Goal: Communication & Community: Connect with others

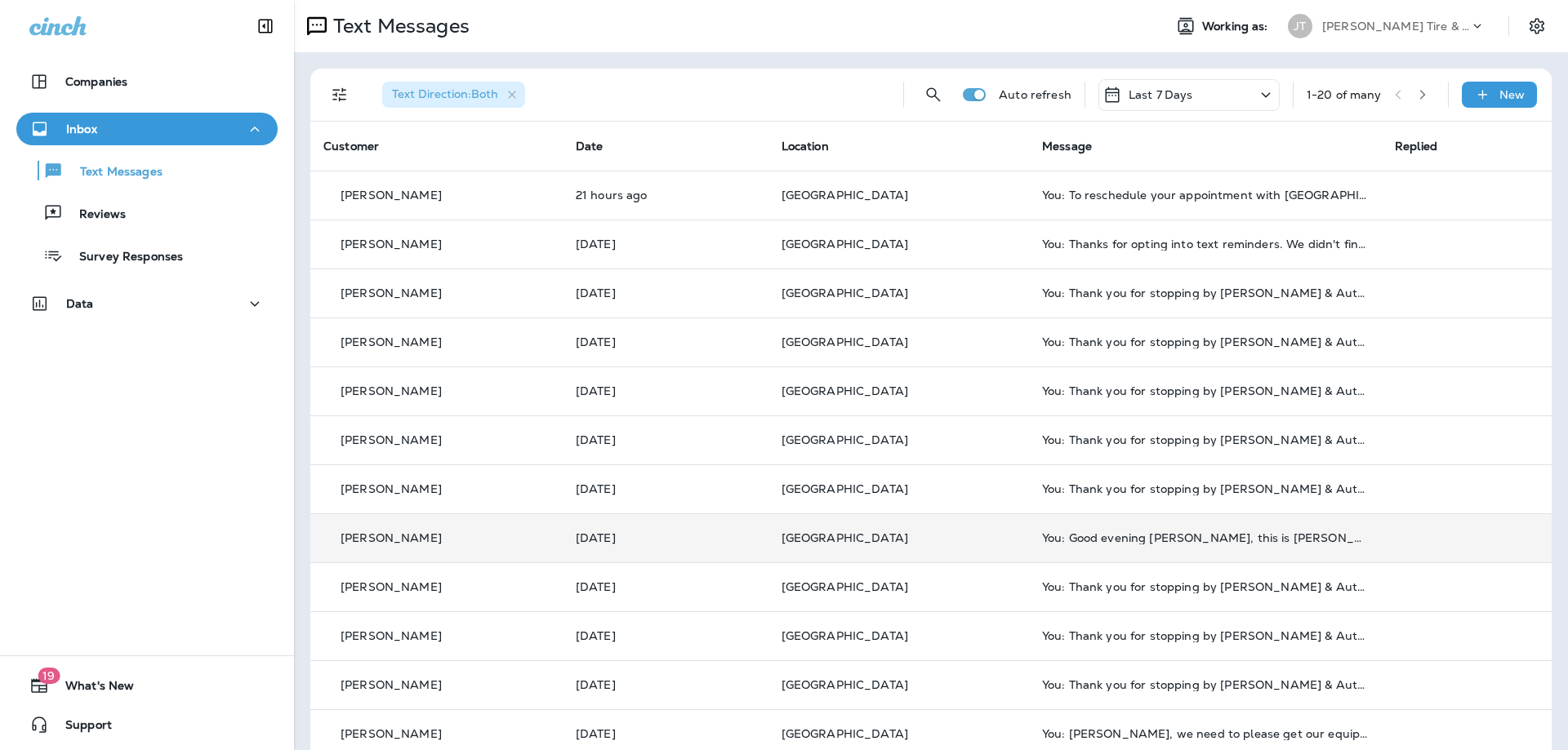
click at [478, 523] on td "[PERSON_NAME]" at bounding box center [436, 538] width 253 height 49
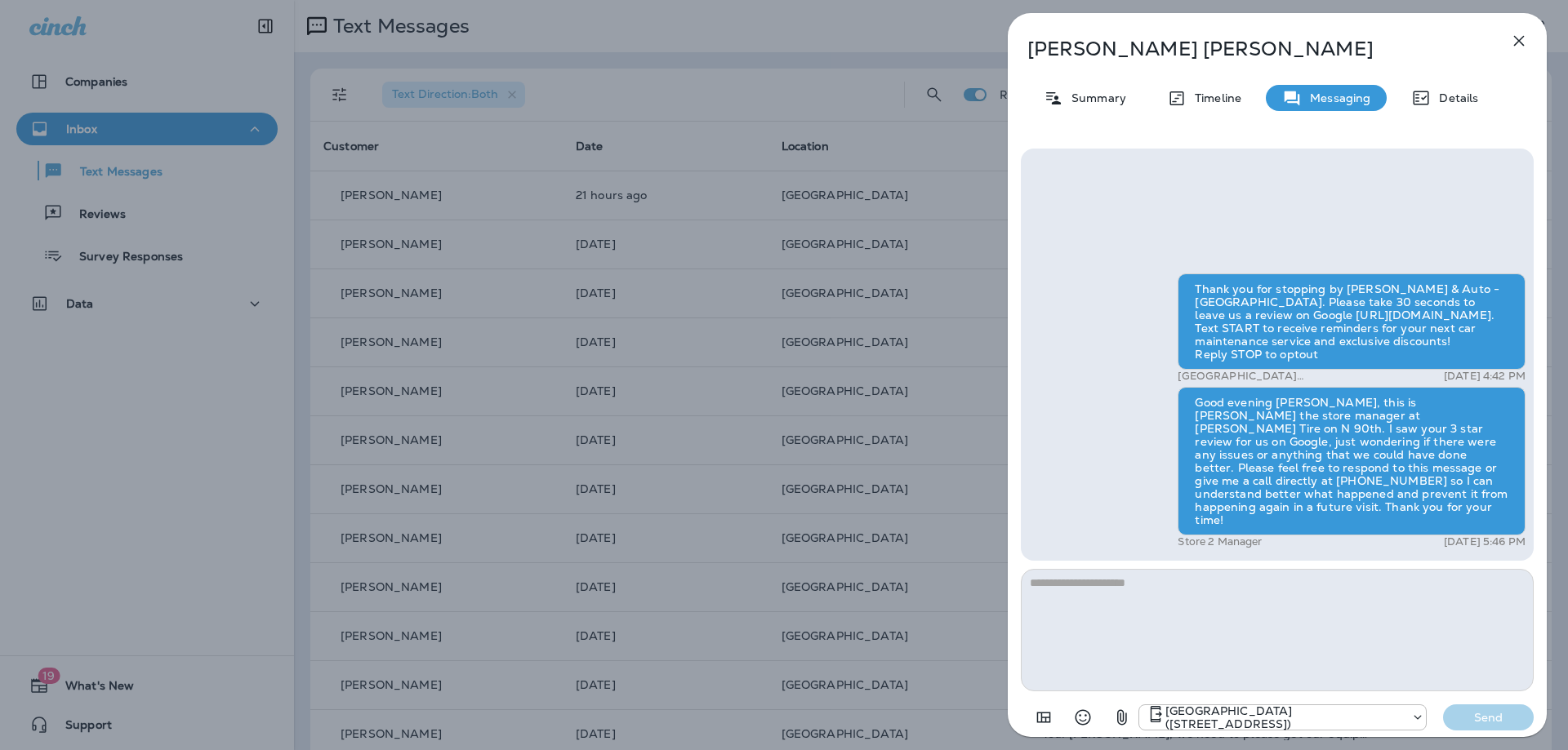
click at [1527, 39] on icon "button" at bounding box center [1518, 41] width 19 height 19
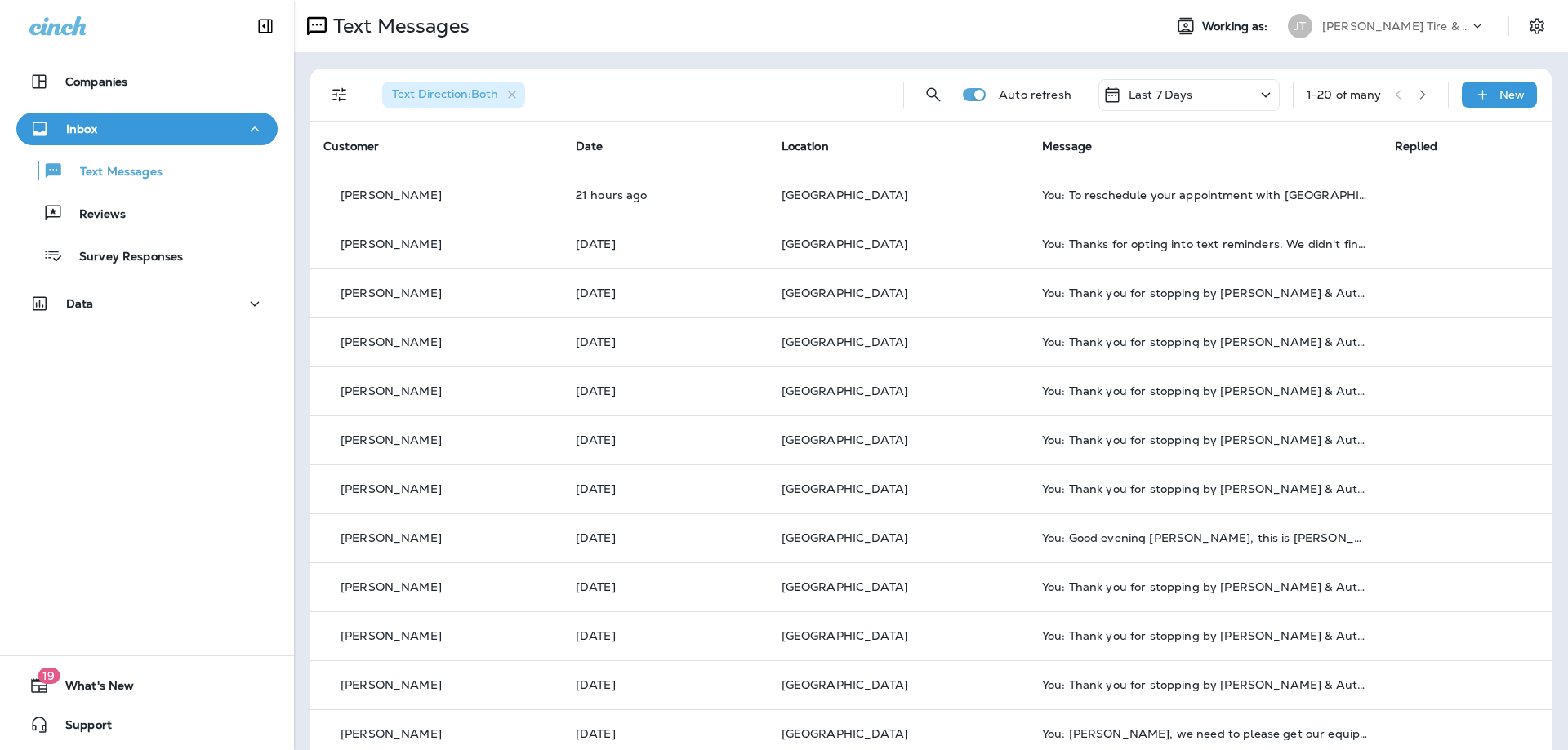
click at [108, 231] on div "Text Messages Reviews Survey Responses" at bounding box center [147, 208] width 261 height 127
click at [118, 218] on p "Reviews" at bounding box center [94, 215] width 63 height 15
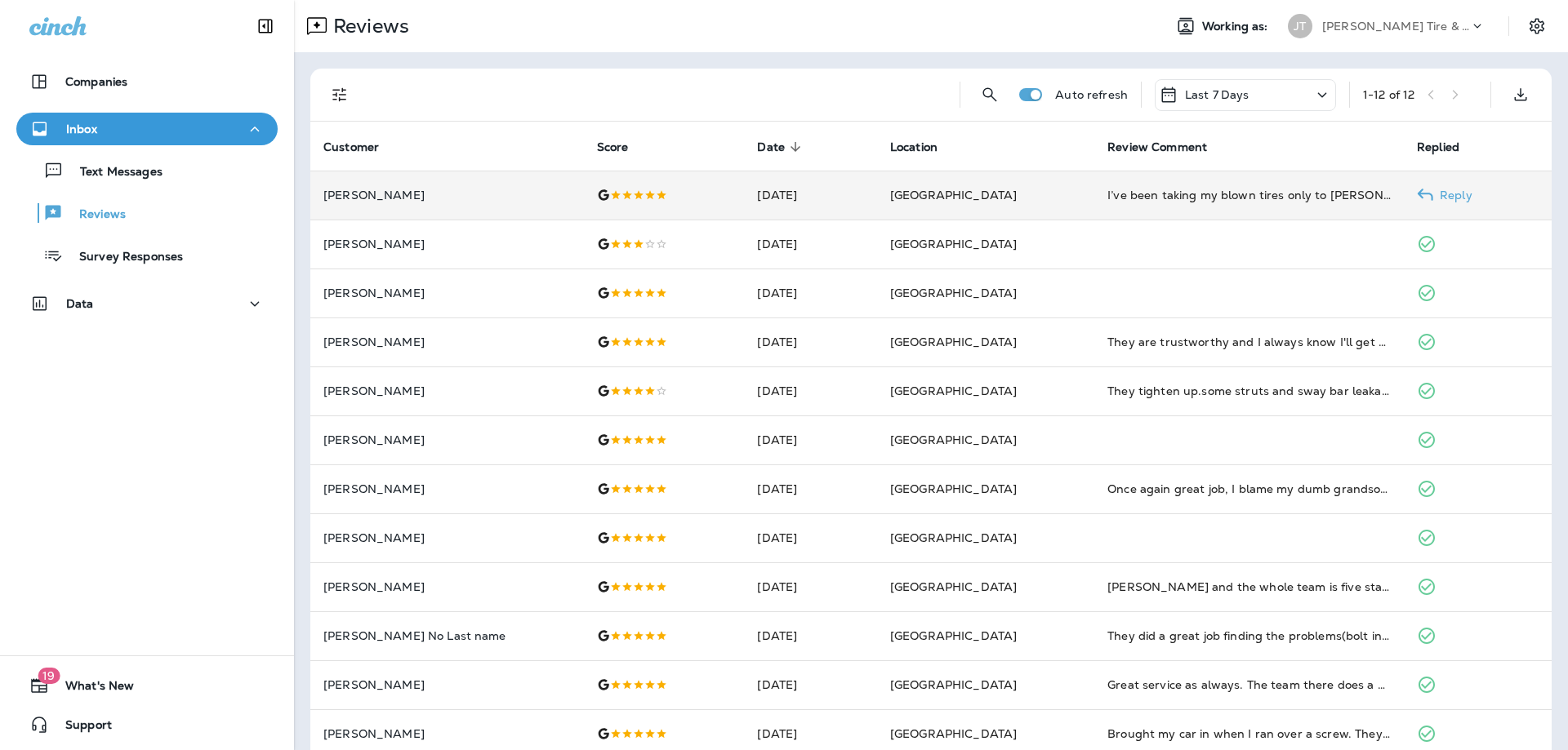
click at [482, 190] on p "[PERSON_NAME]" at bounding box center [447, 195] width 247 height 13
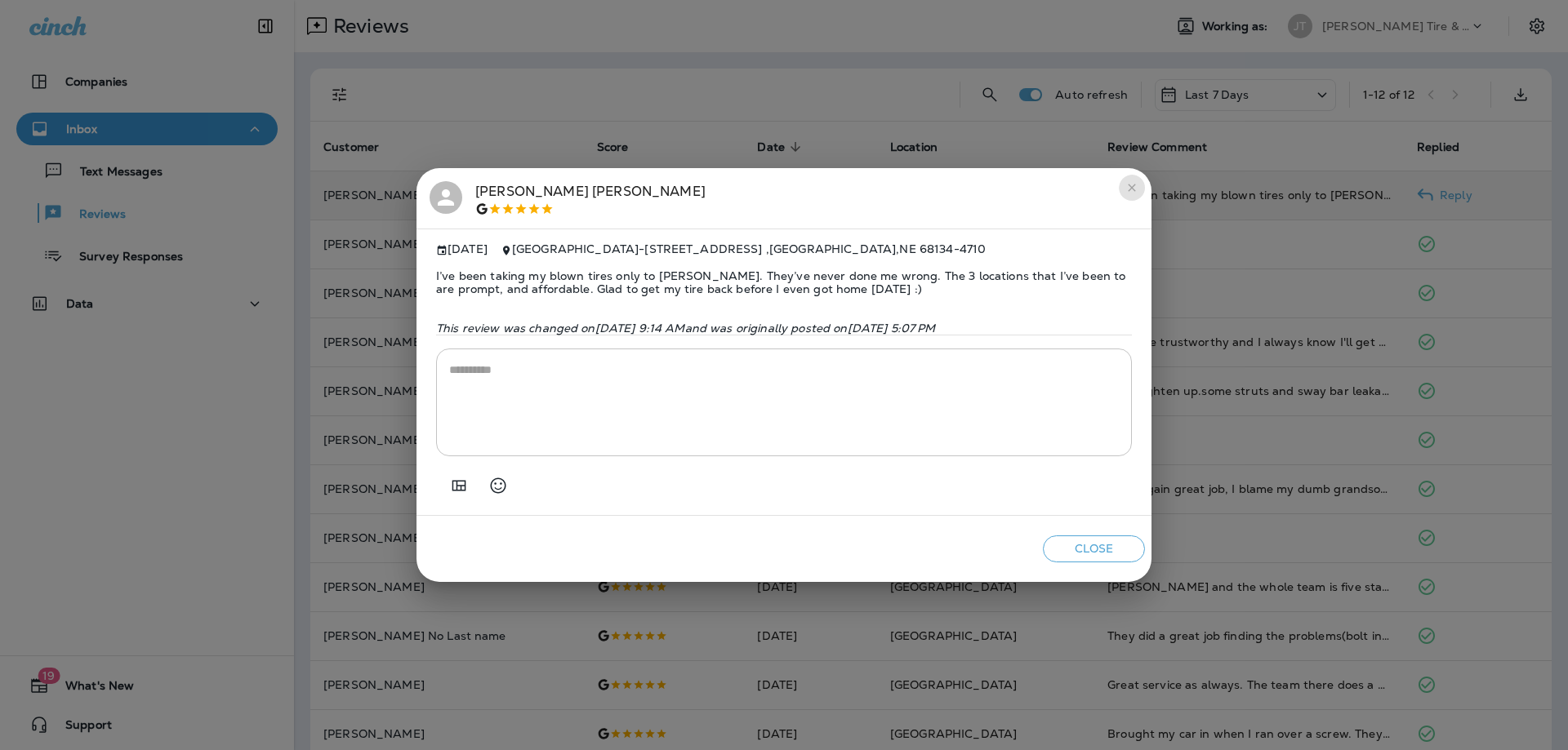
click at [1130, 181] on icon "close" at bounding box center [1131, 187] width 13 height 13
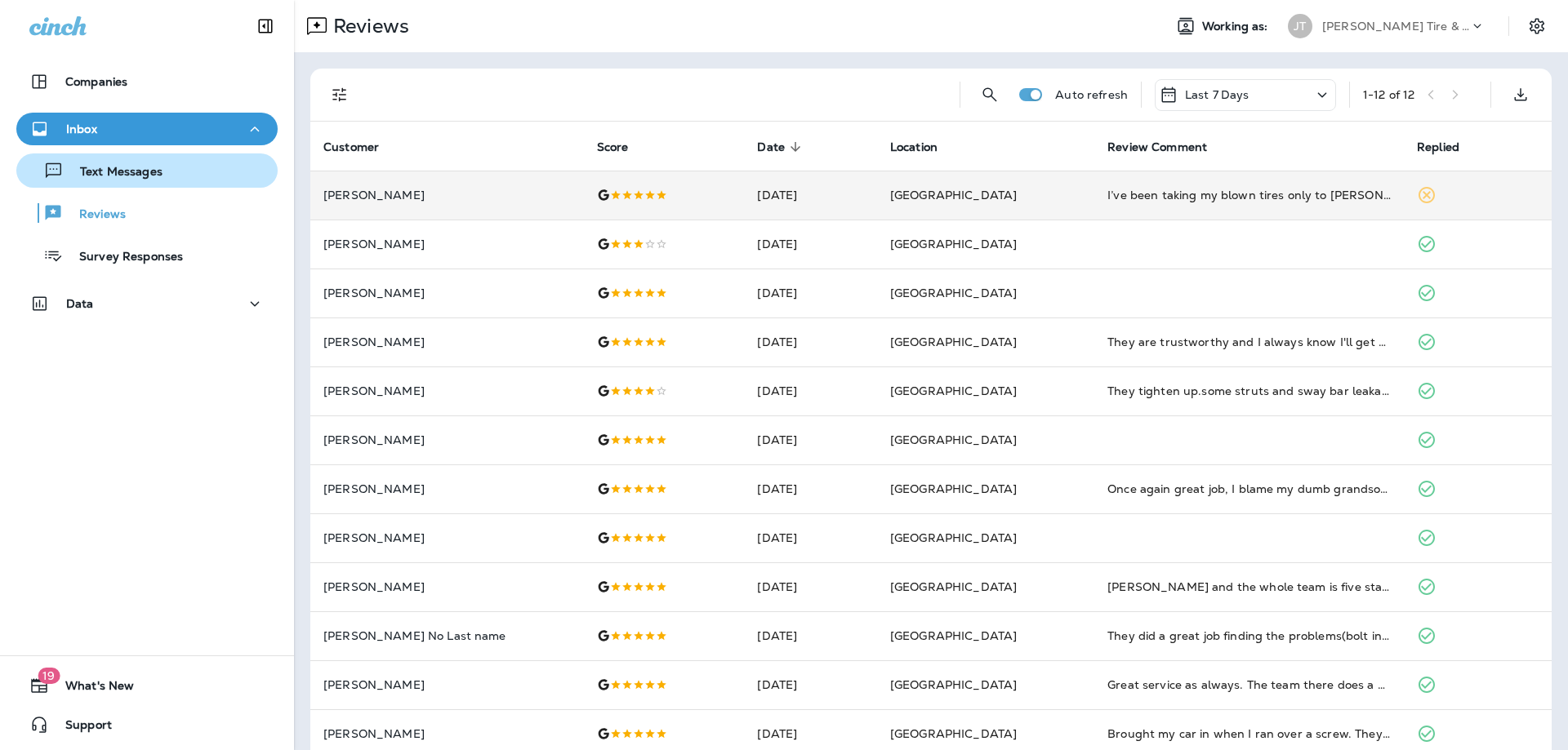
click at [131, 165] on p "Text Messages" at bounding box center [113, 173] width 99 height 15
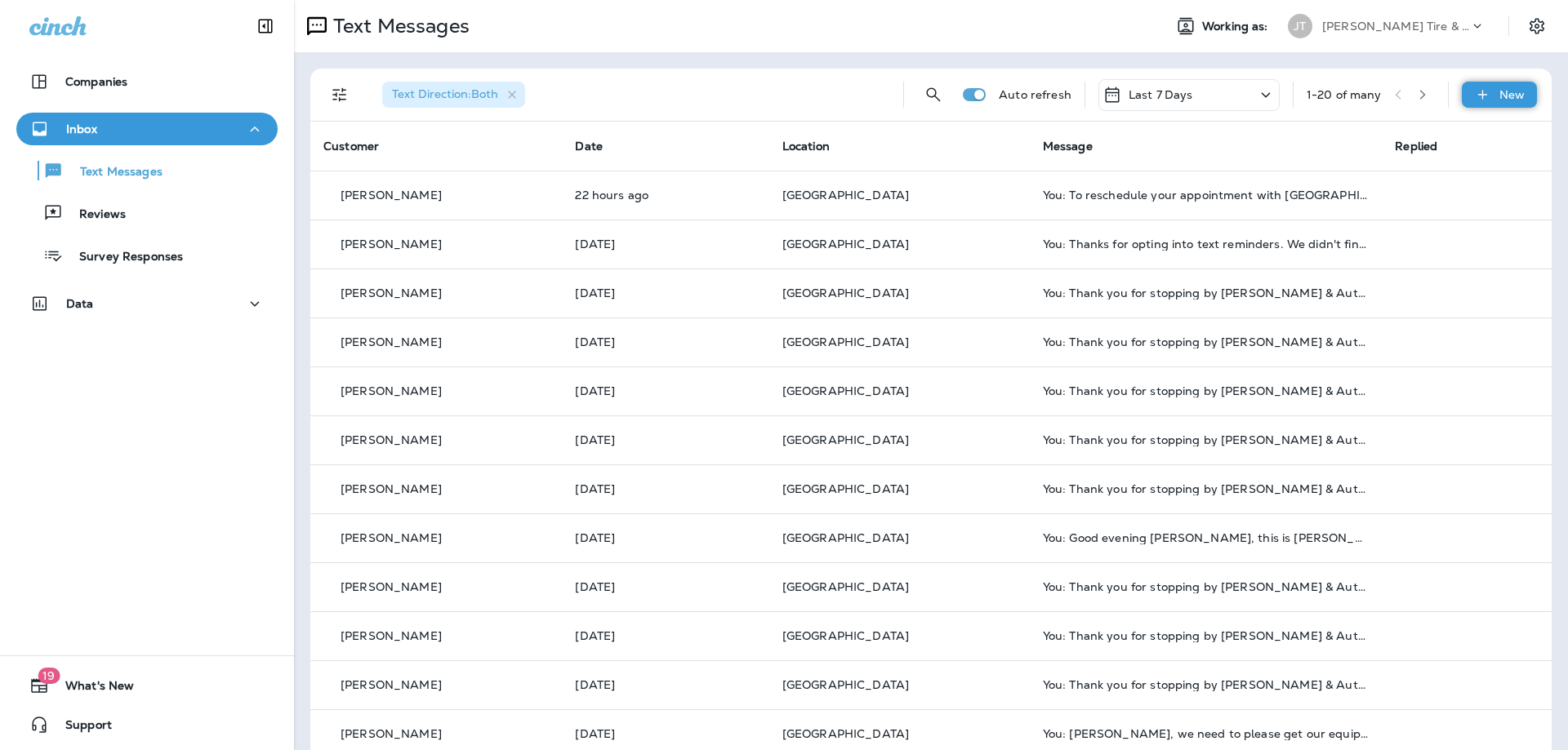
click at [1498, 94] on div "New" at bounding box center [1498, 94] width 75 height 26
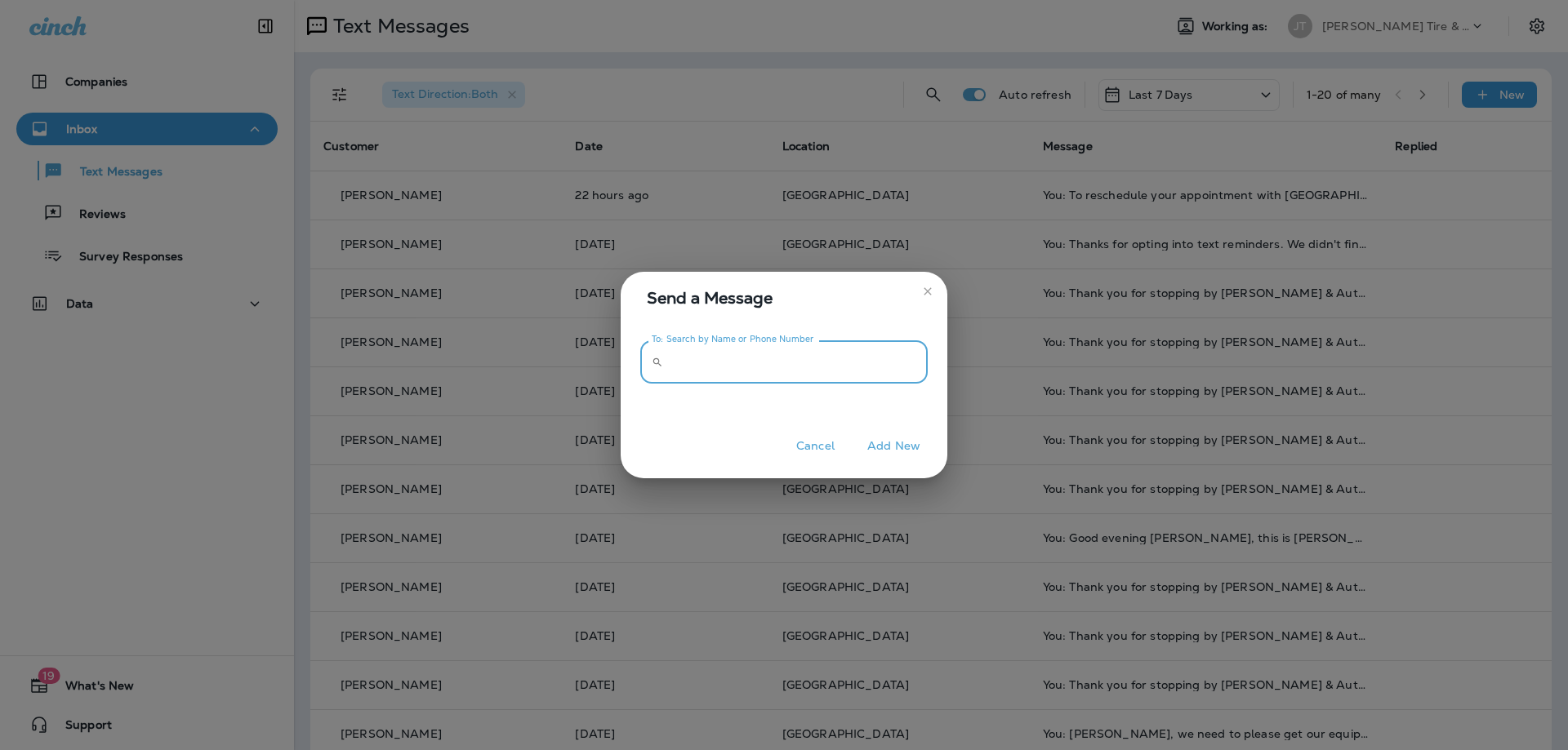
click at [701, 367] on input "To: Search by Name or Phone Number" at bounding box center [798, 362] width 258 height 43
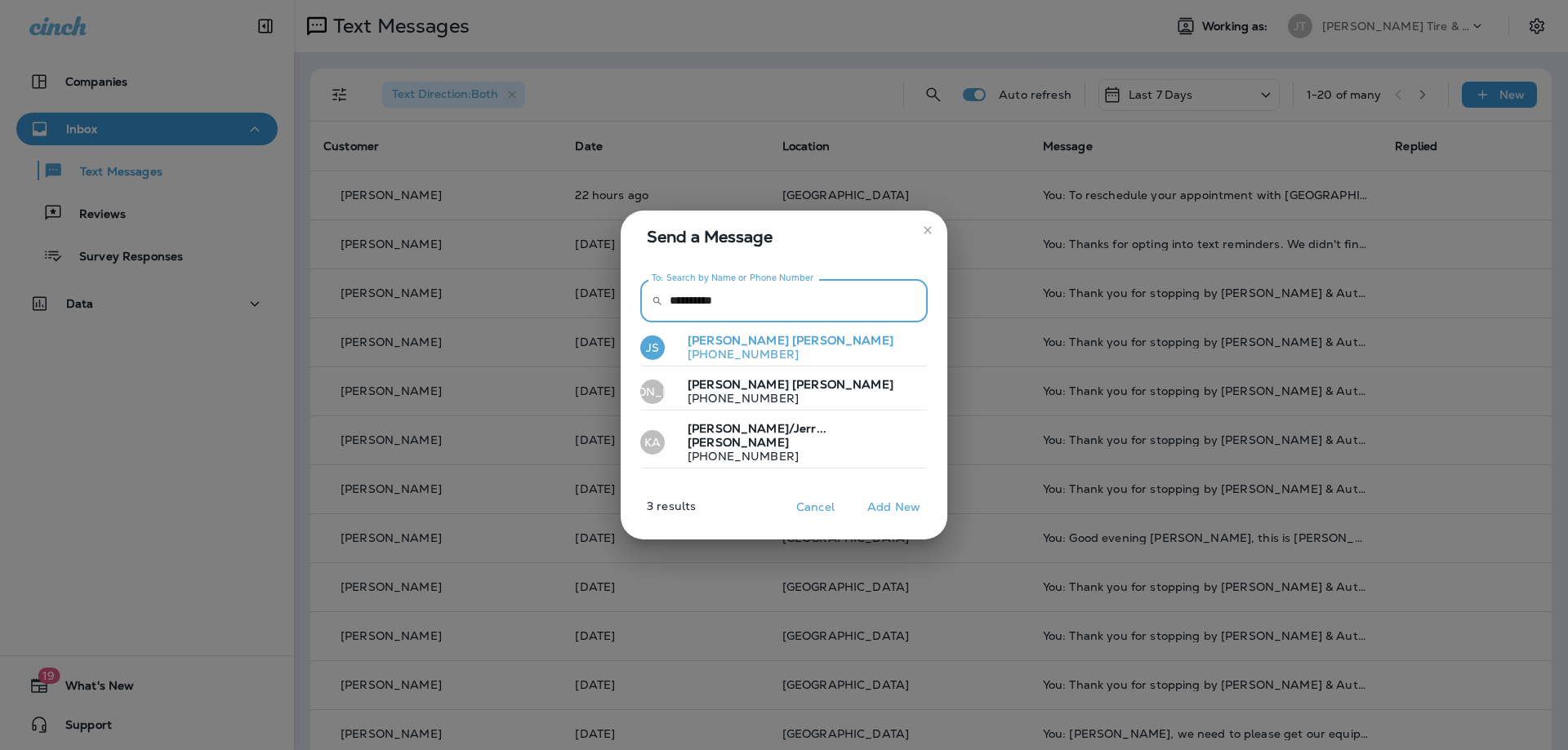
type input "**********"
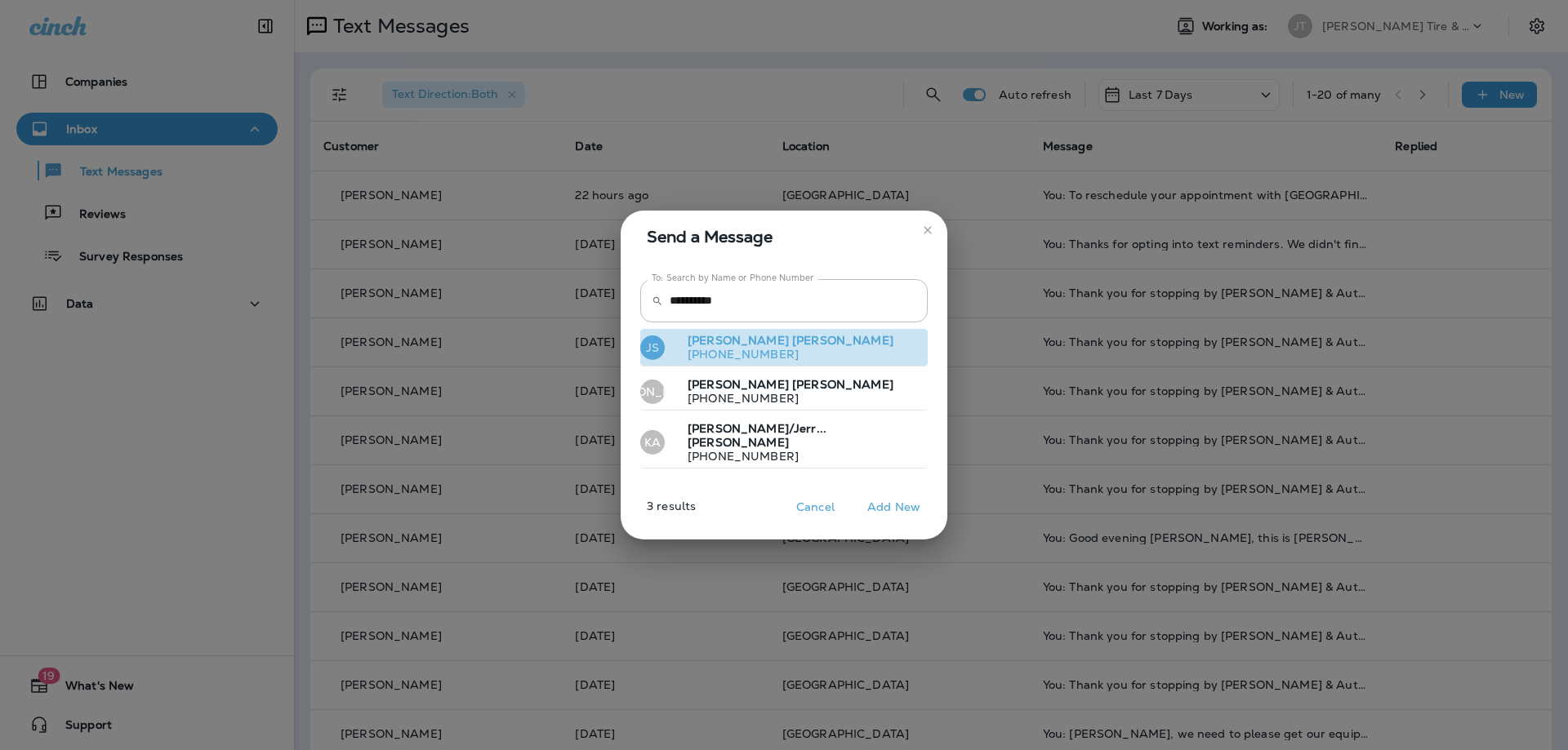
click at [792, 347] on span "[PERSON_NAME]" at bounding box center [842, 340] width 101 height 14
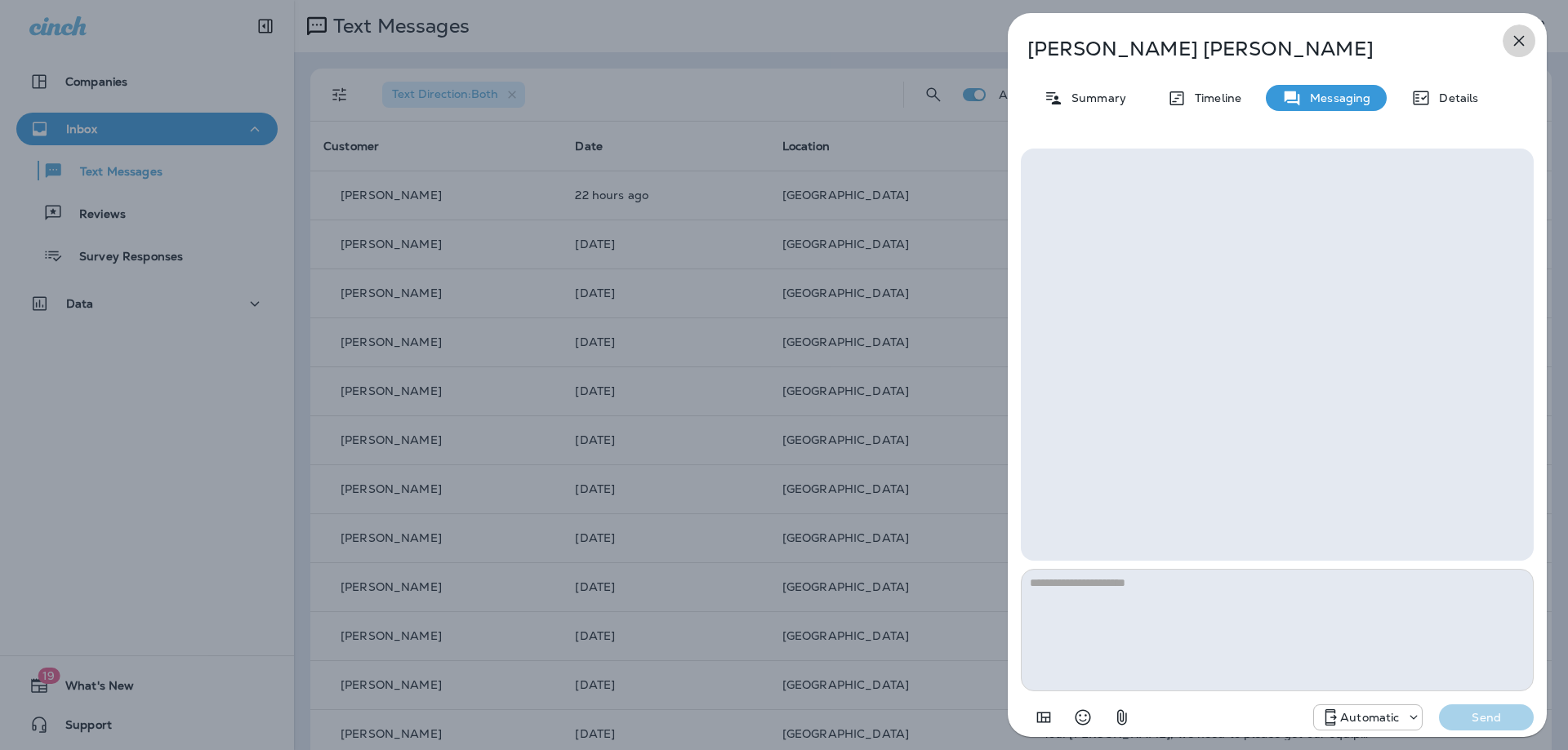
click at [1526, 42] on icon "button" at bounding box center [1518, 41] width 19 height 19
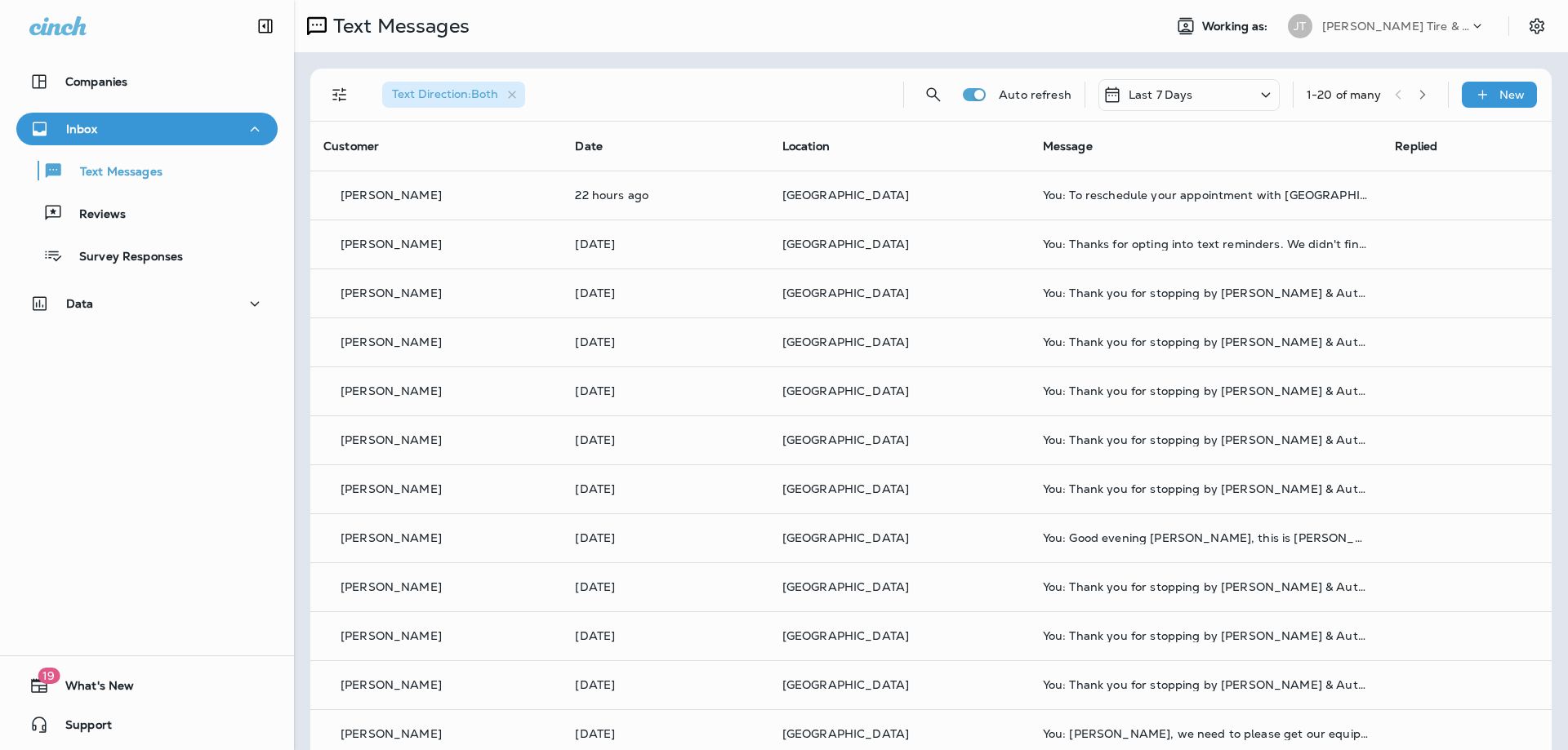
click at [1481, 86] on div at bounding box center [784, 375] width 1568 height 750
click at [1508, 103] on div "New" at bounding box center [1498, 94] width 75 height 26
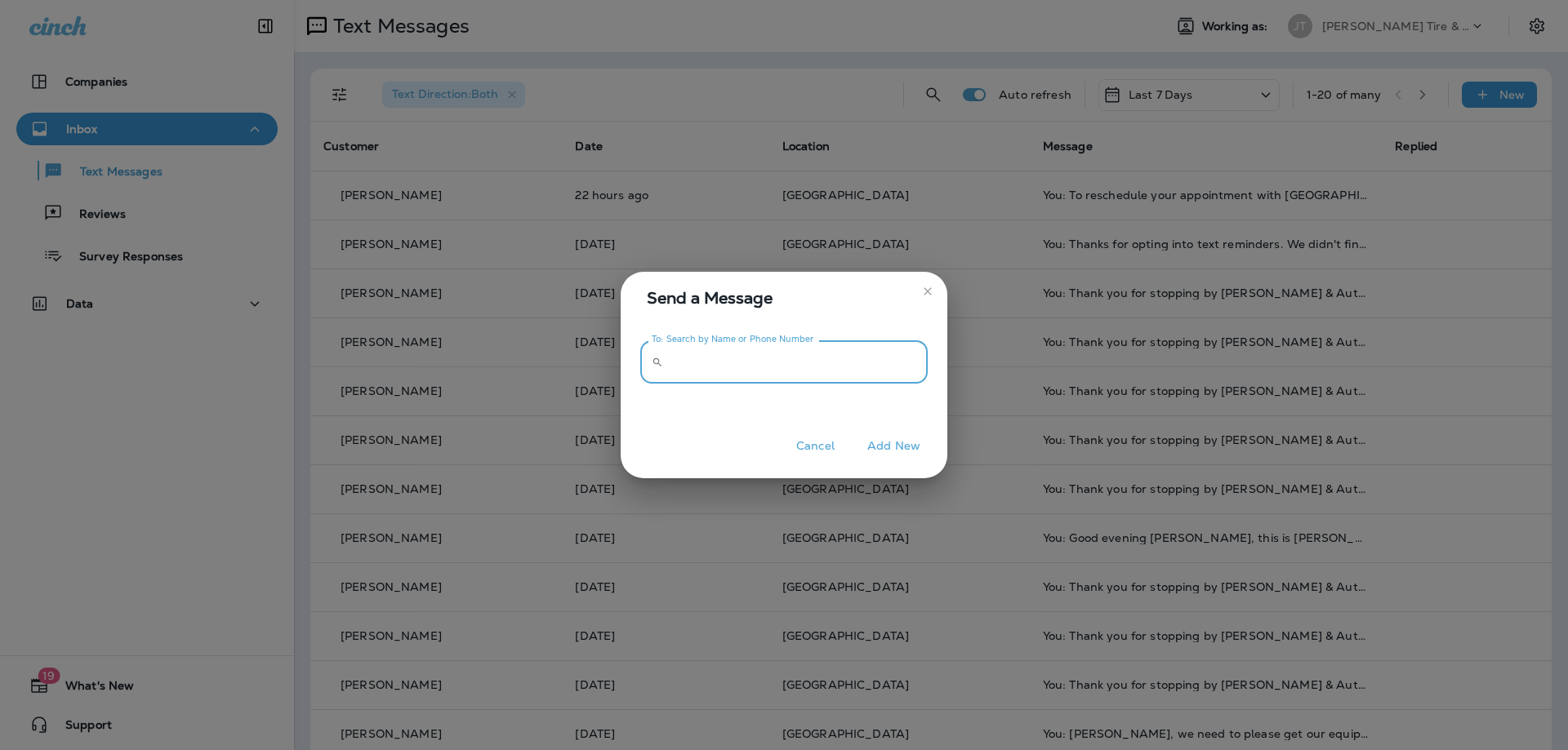
click at [716, 368] on input "To: Search by Name or Phone Number" at bounding box center [798, 362] width 258 height 43
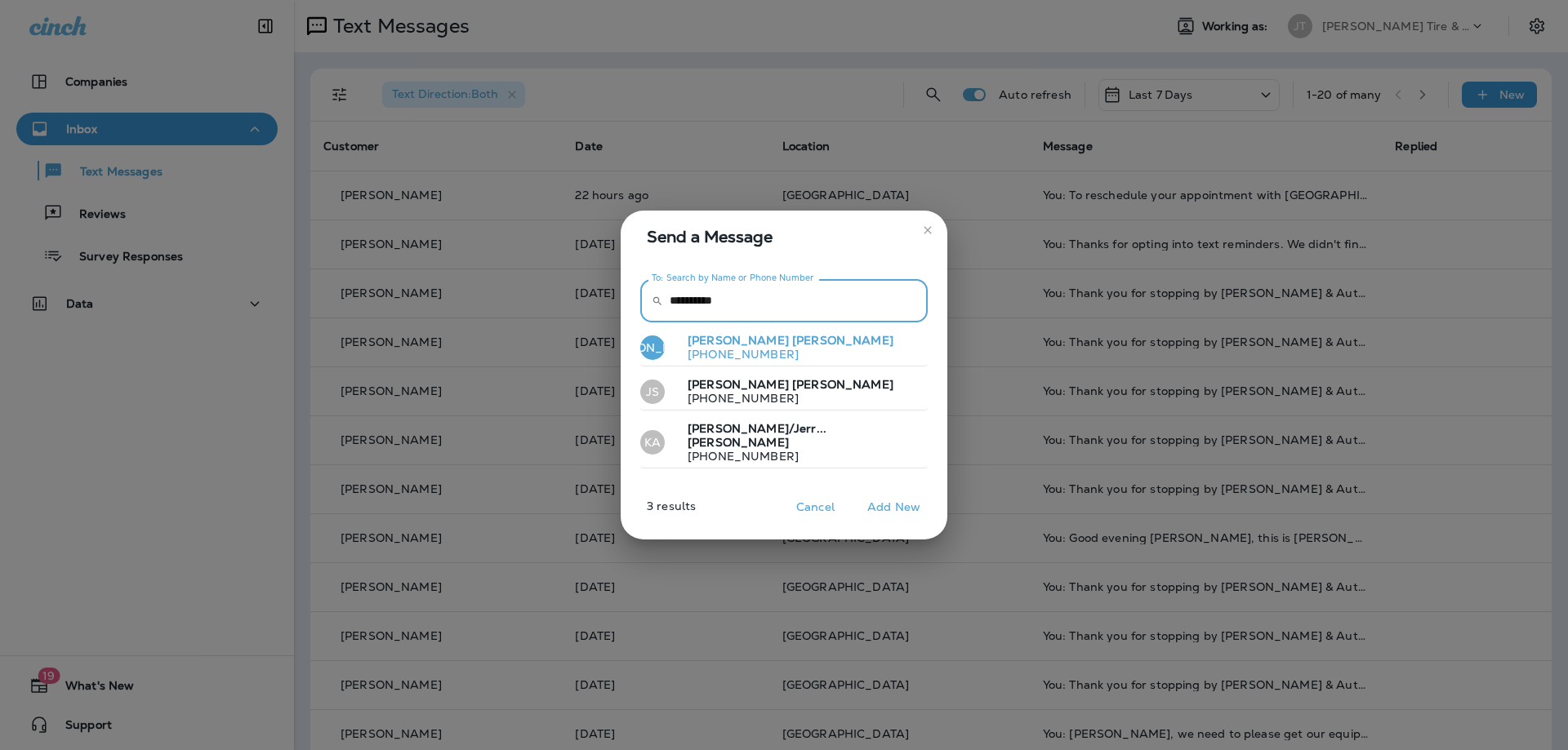
type input "**********"
click at [759, 358] on p "[PHONE_NUMBER]" at bounding box center [784, 353] width 219 height 13
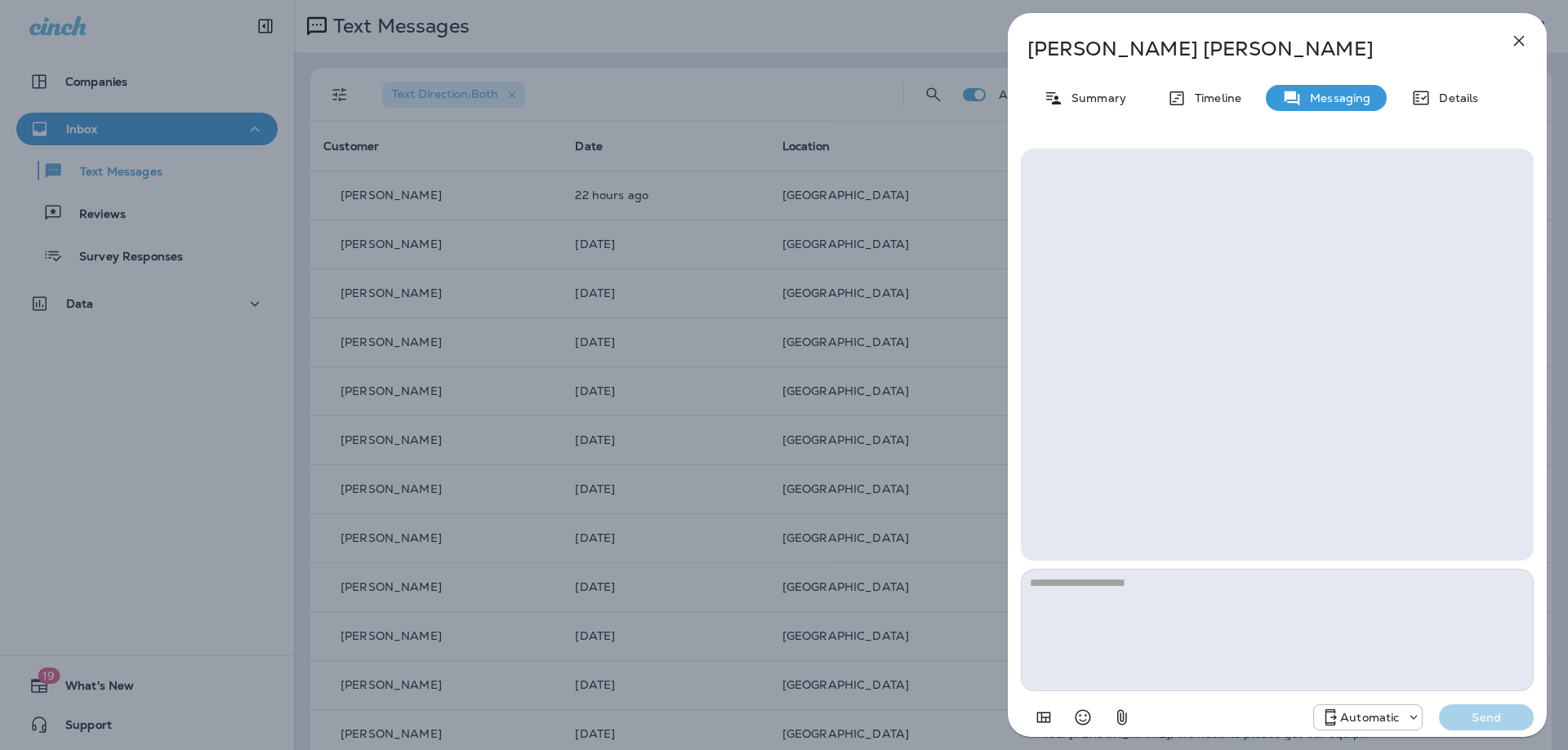
click at [1518, 36] on icon "button" at bounding box center [1518, 41] width 19 height 19
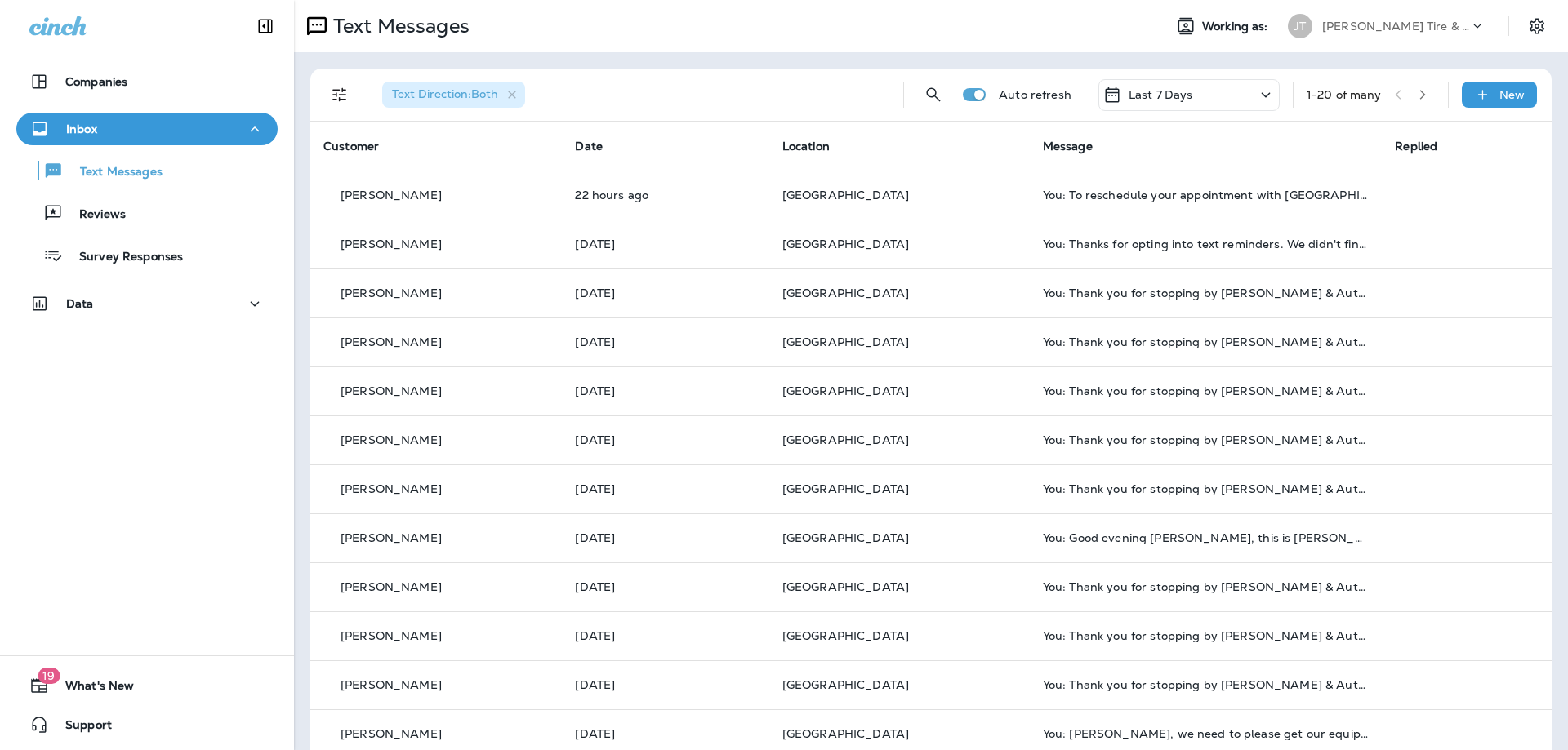
click at [1503, 90] on p "New" at bounding box center [1512, 94] width 25 height 13
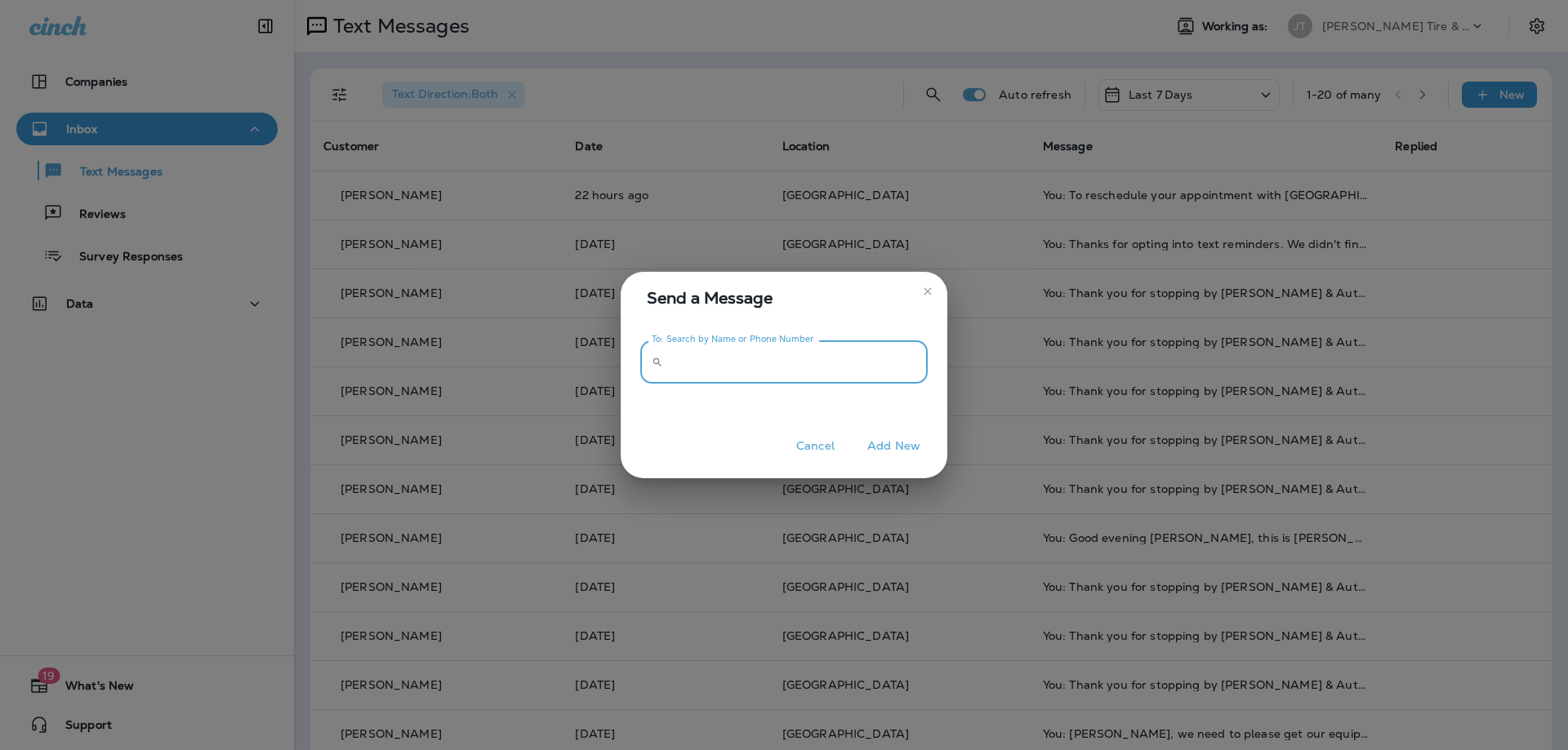
click at [762, 367] on input "To: Search by Name or Phone Number" at bounding box center [798, 362] width 258 height 43
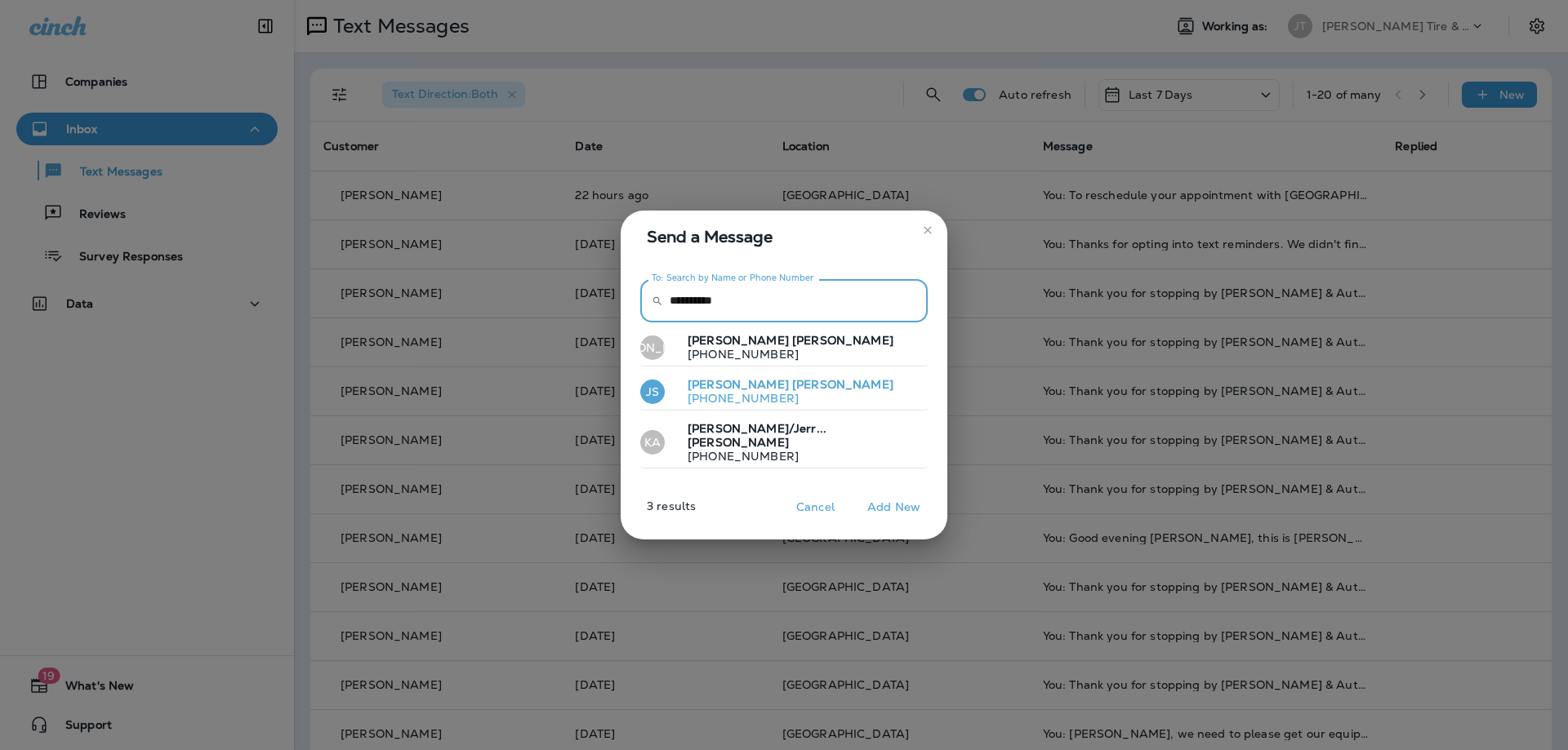
type input "**********"
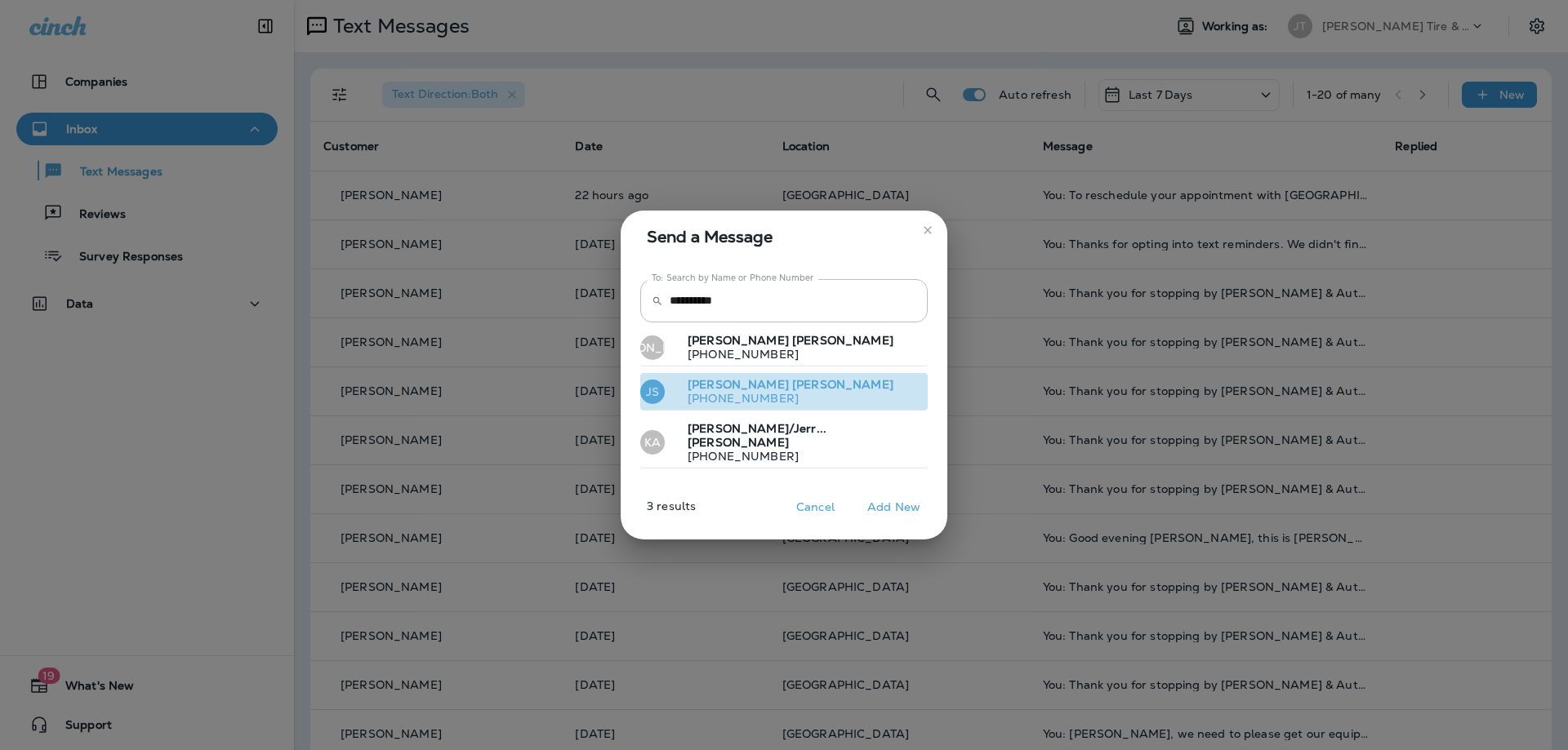
click at [792, 392] on span "[PERSON_NAME]" at bounding box center [842, 384] width 101 height 14
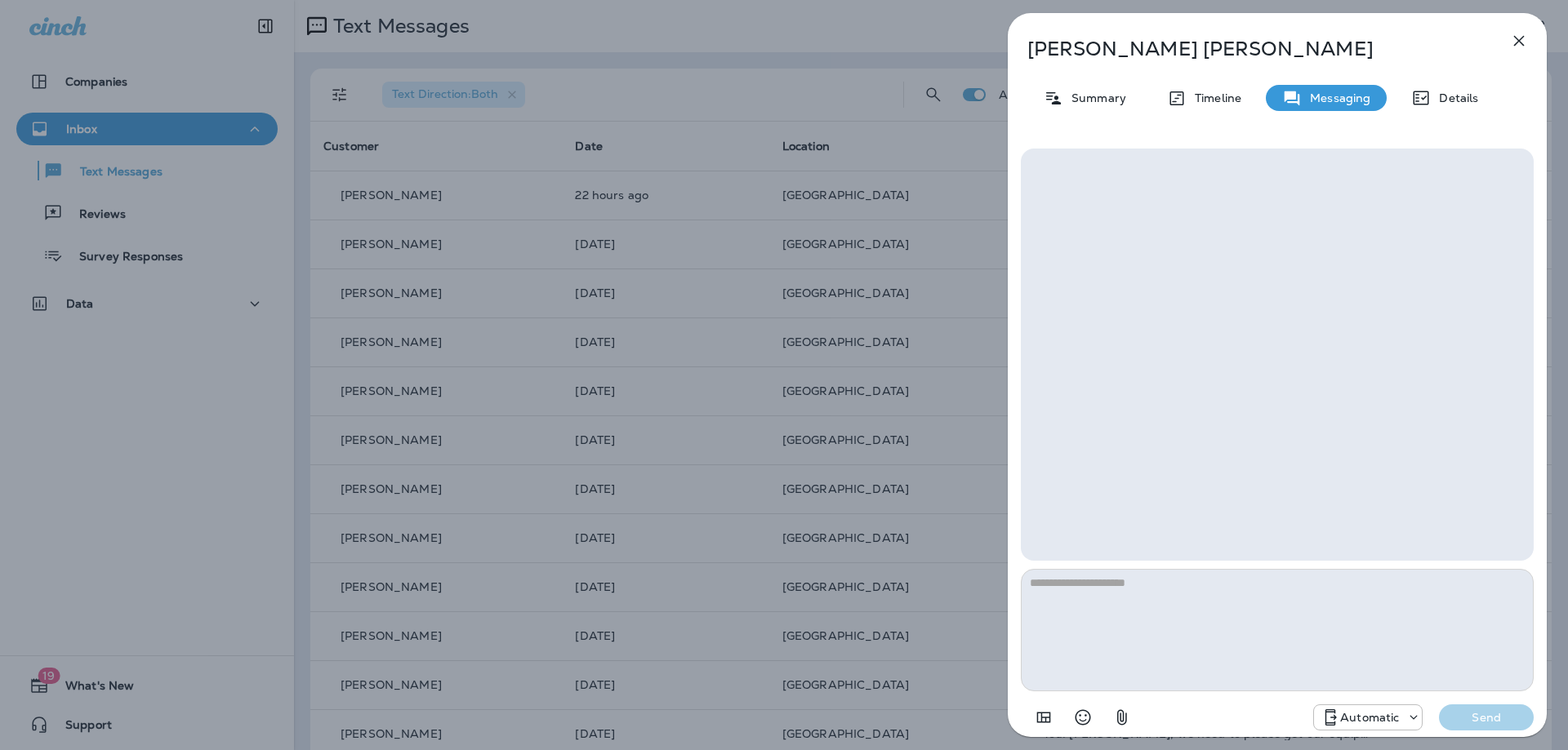
click at [1140, 628] on textarea at bounding box center [1276, 630] width 513 height 122
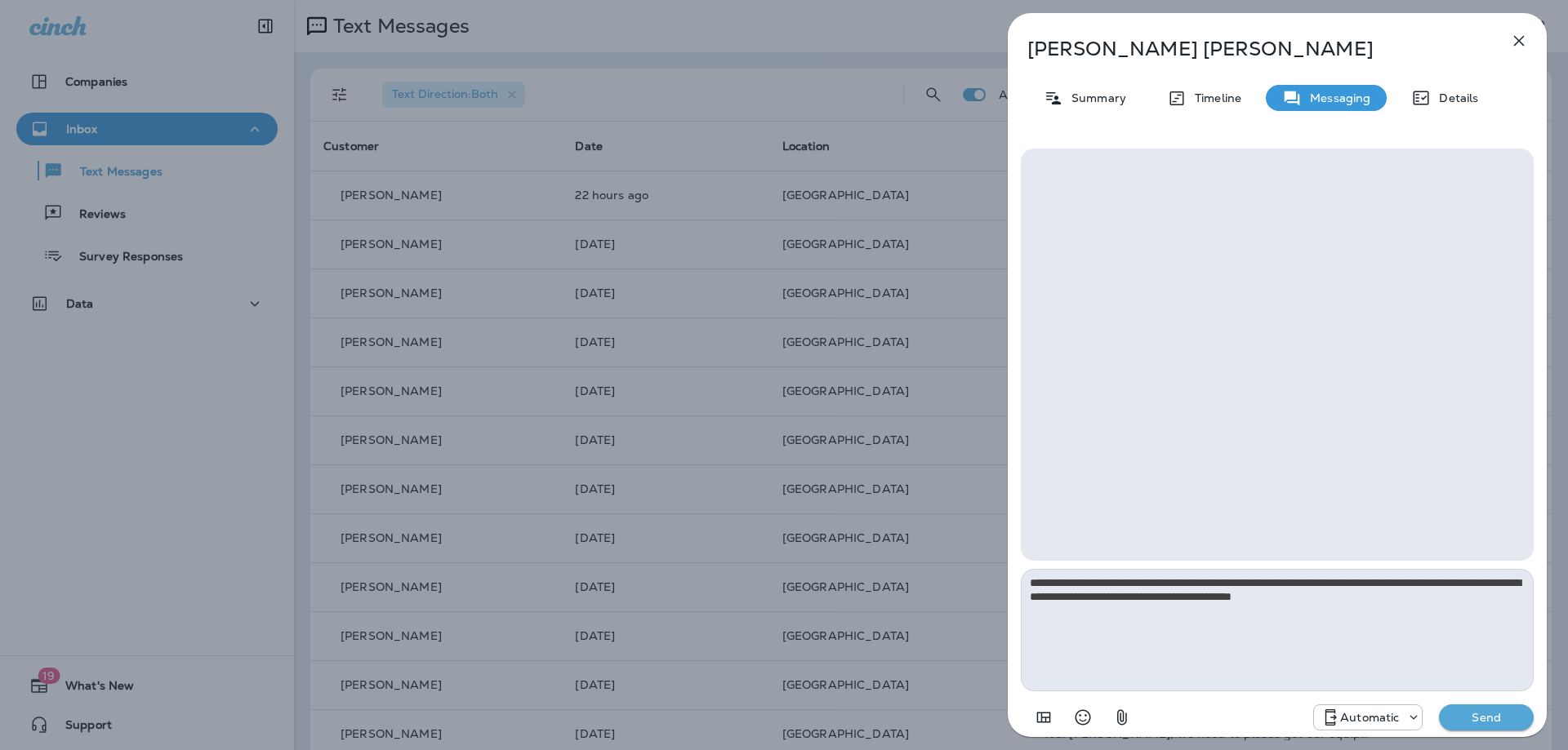
type textarea "**********"
click at [1340, 712] on icon at bounding box center [1330, 717] width 19 height 19
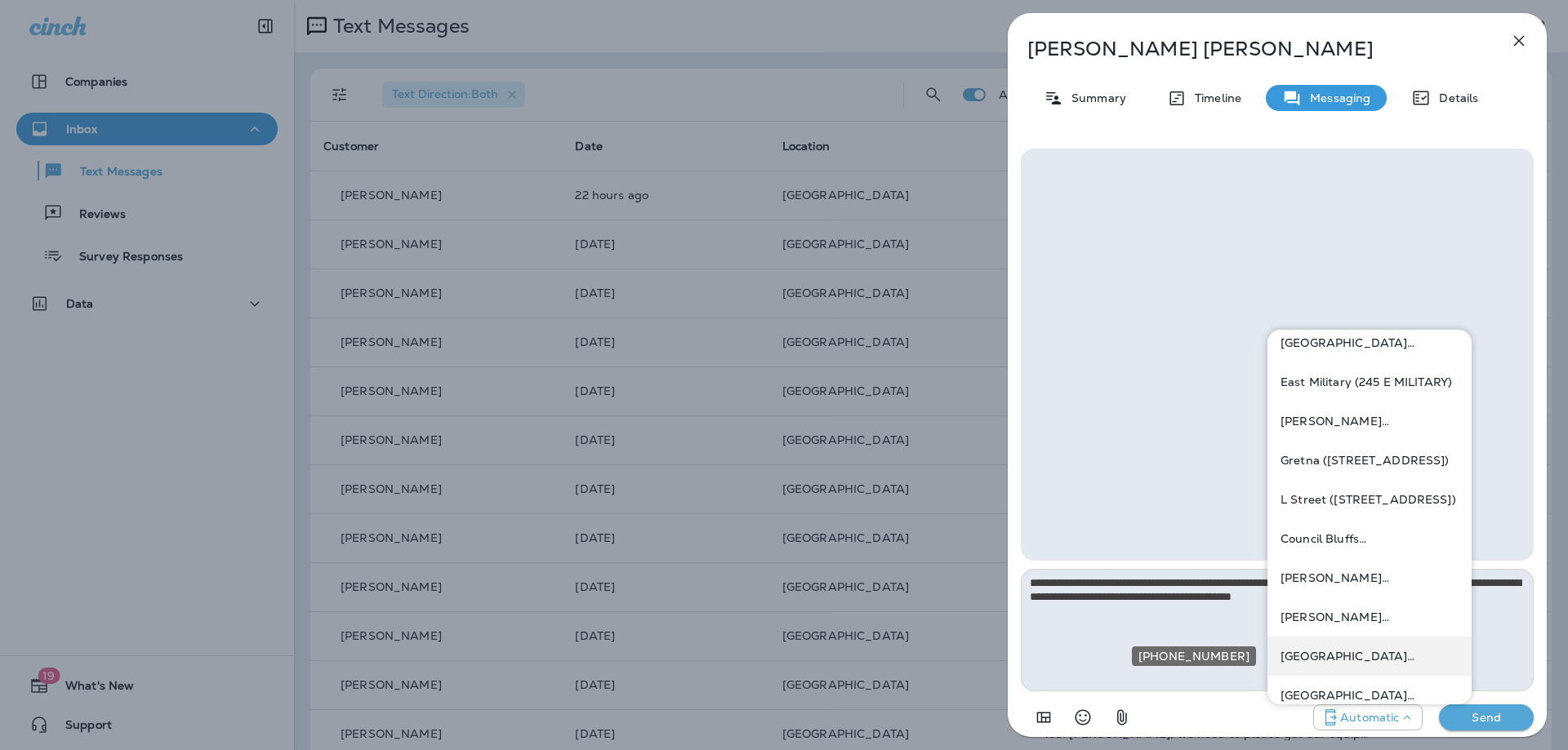
scroll to position [601, 0]
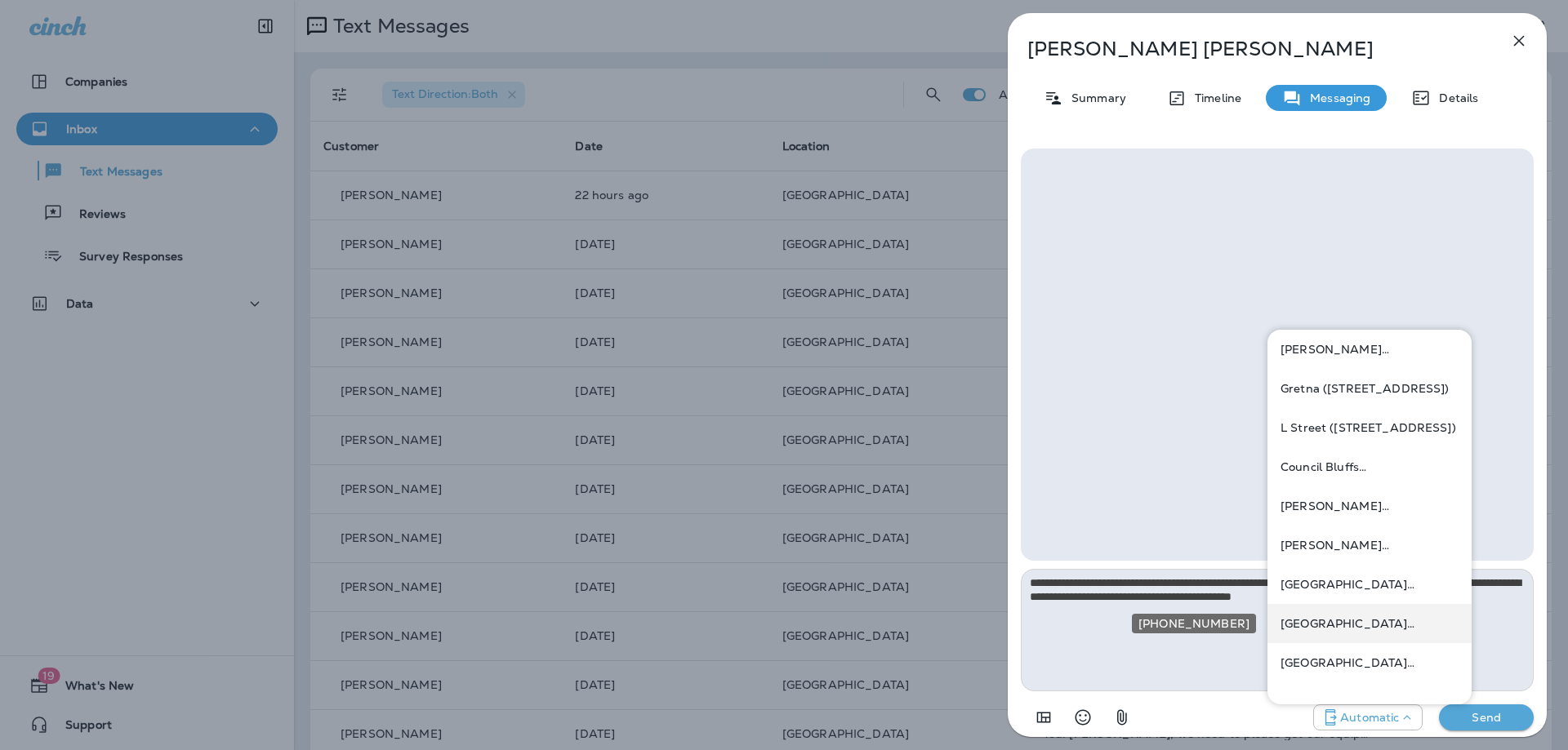
click at [1358, 621] on p "[GEOGRAPHIC_DATA] ([STREET_ADDRESS])" at bounding box center [1370, 623] width 178 height 13
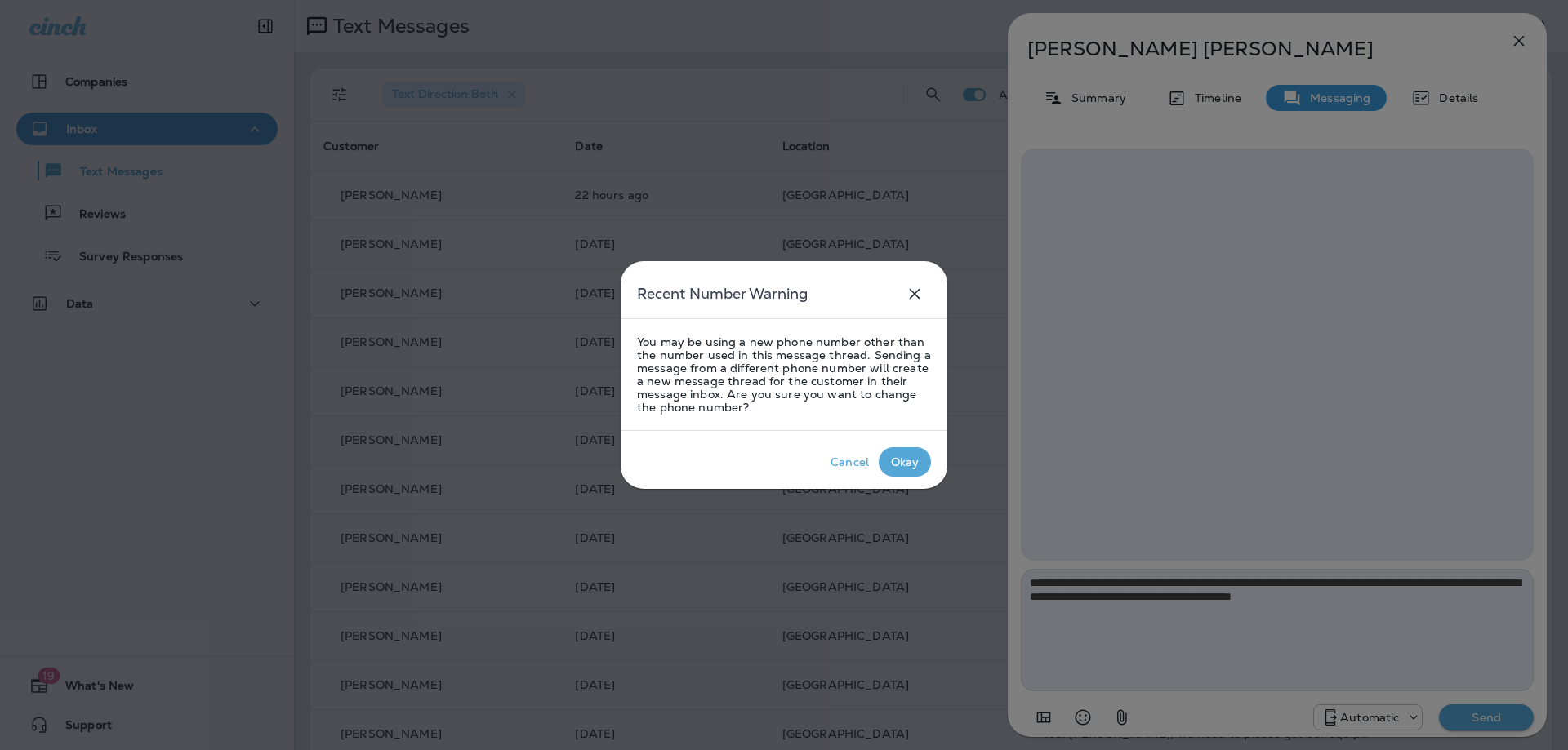
click at [906, 470] on p "Okay" at bounding box center [904, 462] width 35 height 19
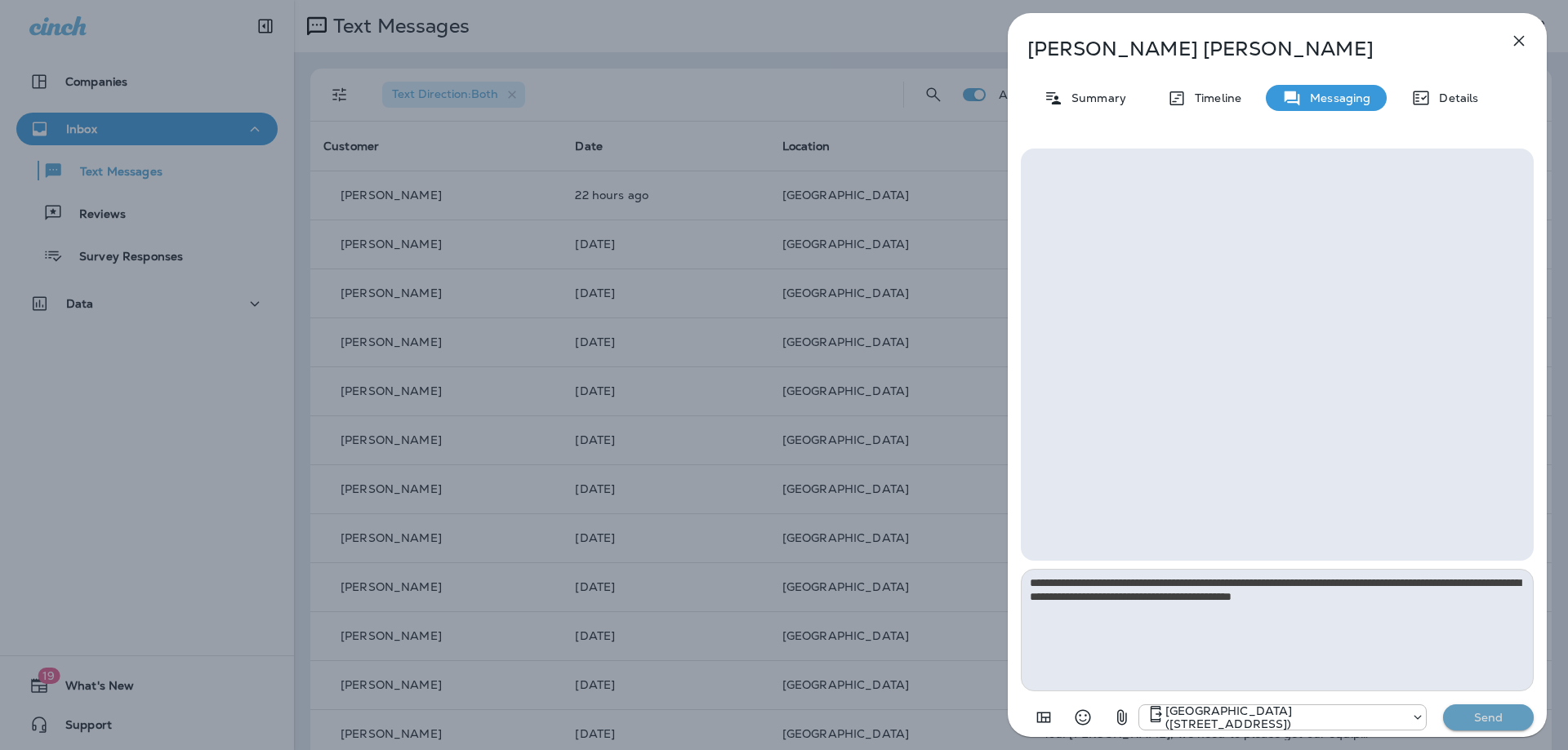
click at [1488, 718] on p "Send" at bounding box center [1488, 717] width 69 height 14
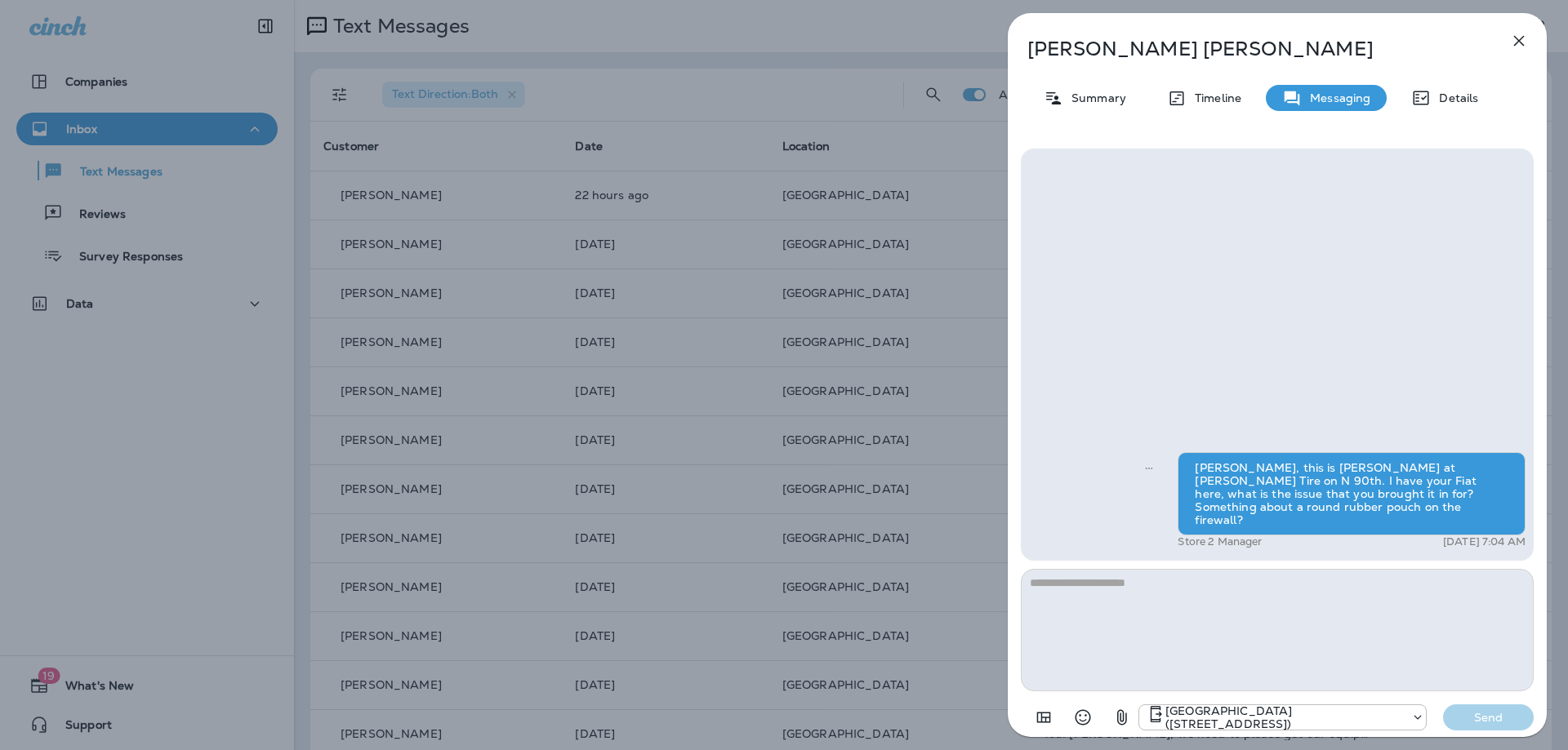
click at [1526, 35] on icon "button" at bounding box center [1518, 41] width 19 height 19
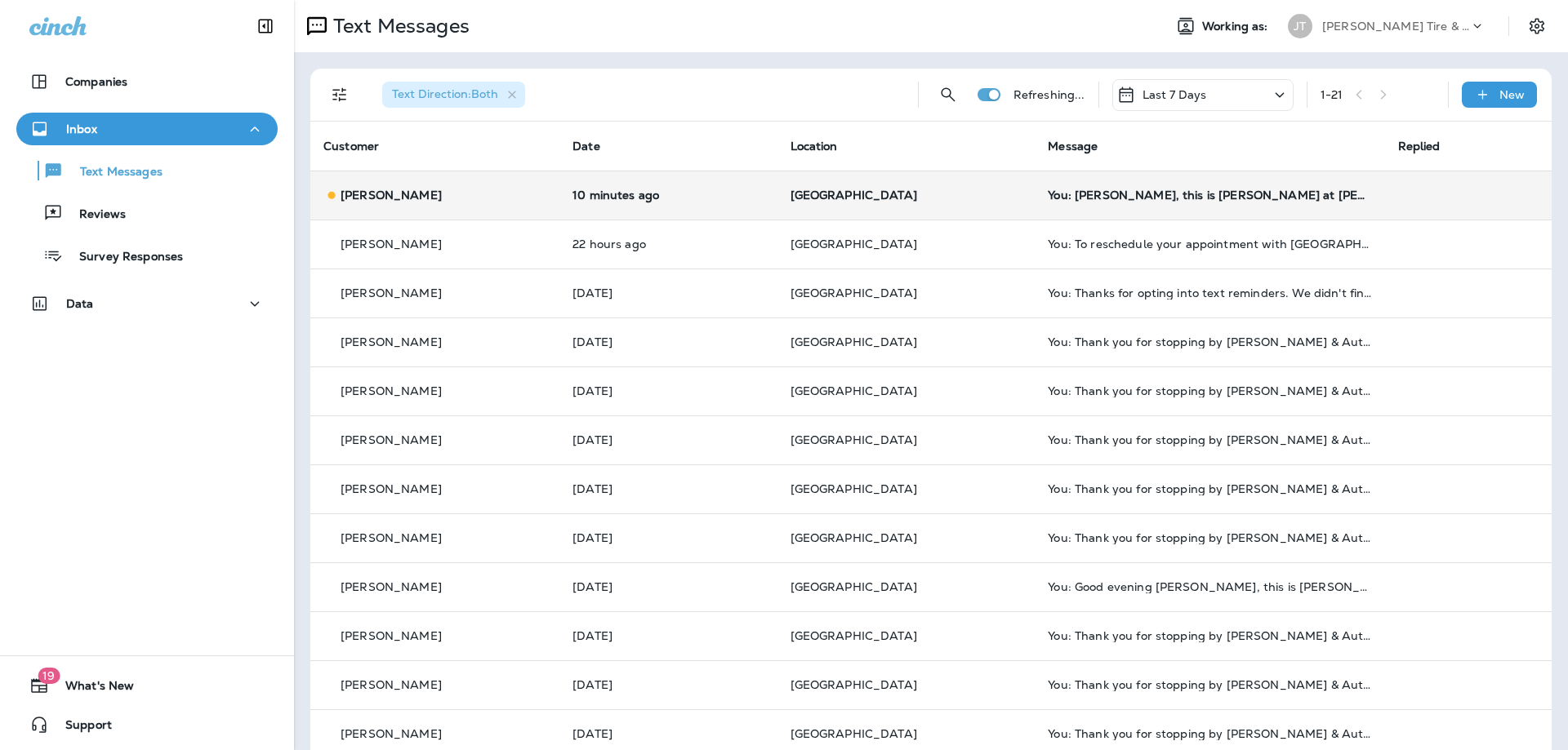
click at [759, 189] on p "10 minutes ago" at bounding box center [667, 195] width 191 height 13
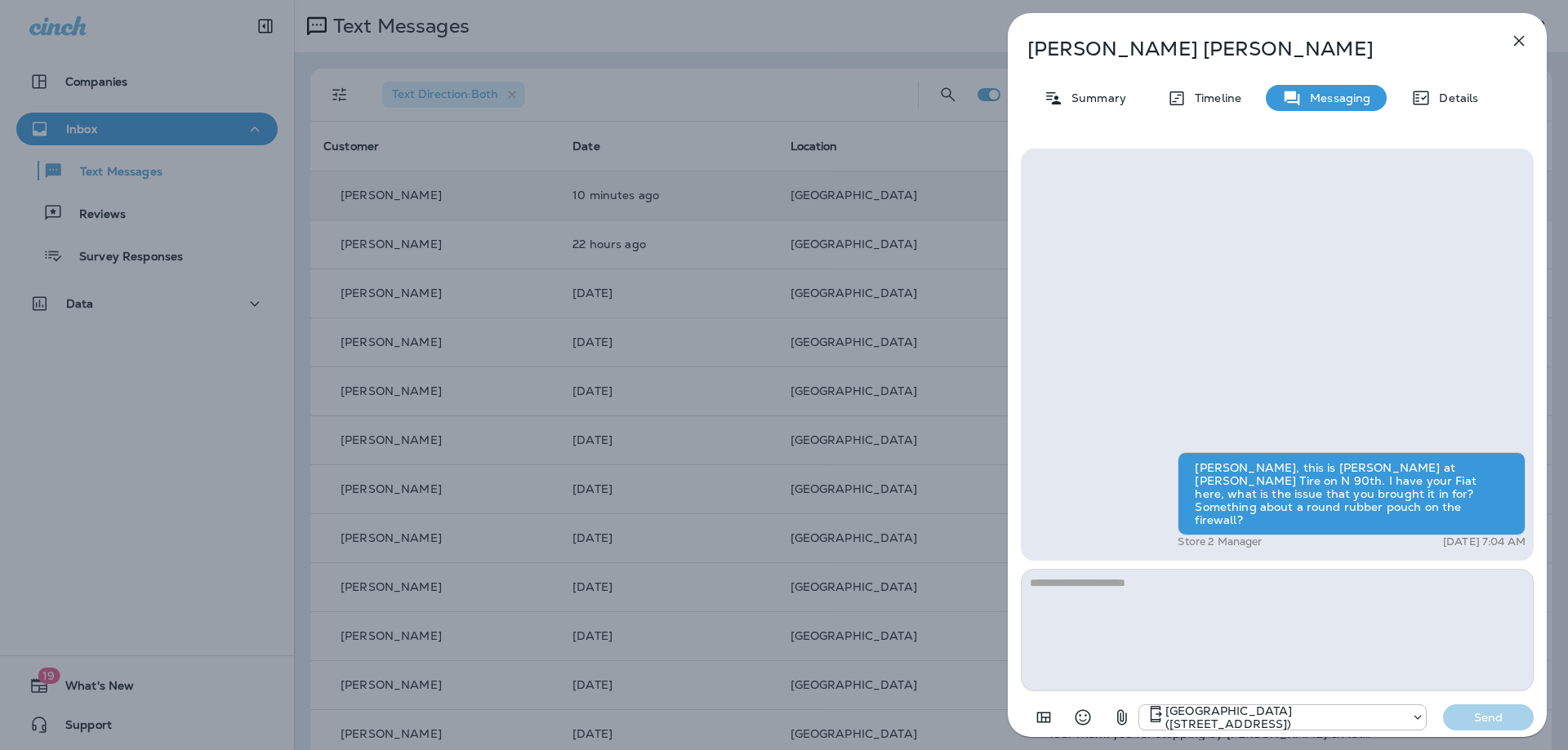
click at [1524, 32] on icon "button" at bounding box center [1518, 41] width 19 height 19
